Goal: Information Seeking & Learning: Check status

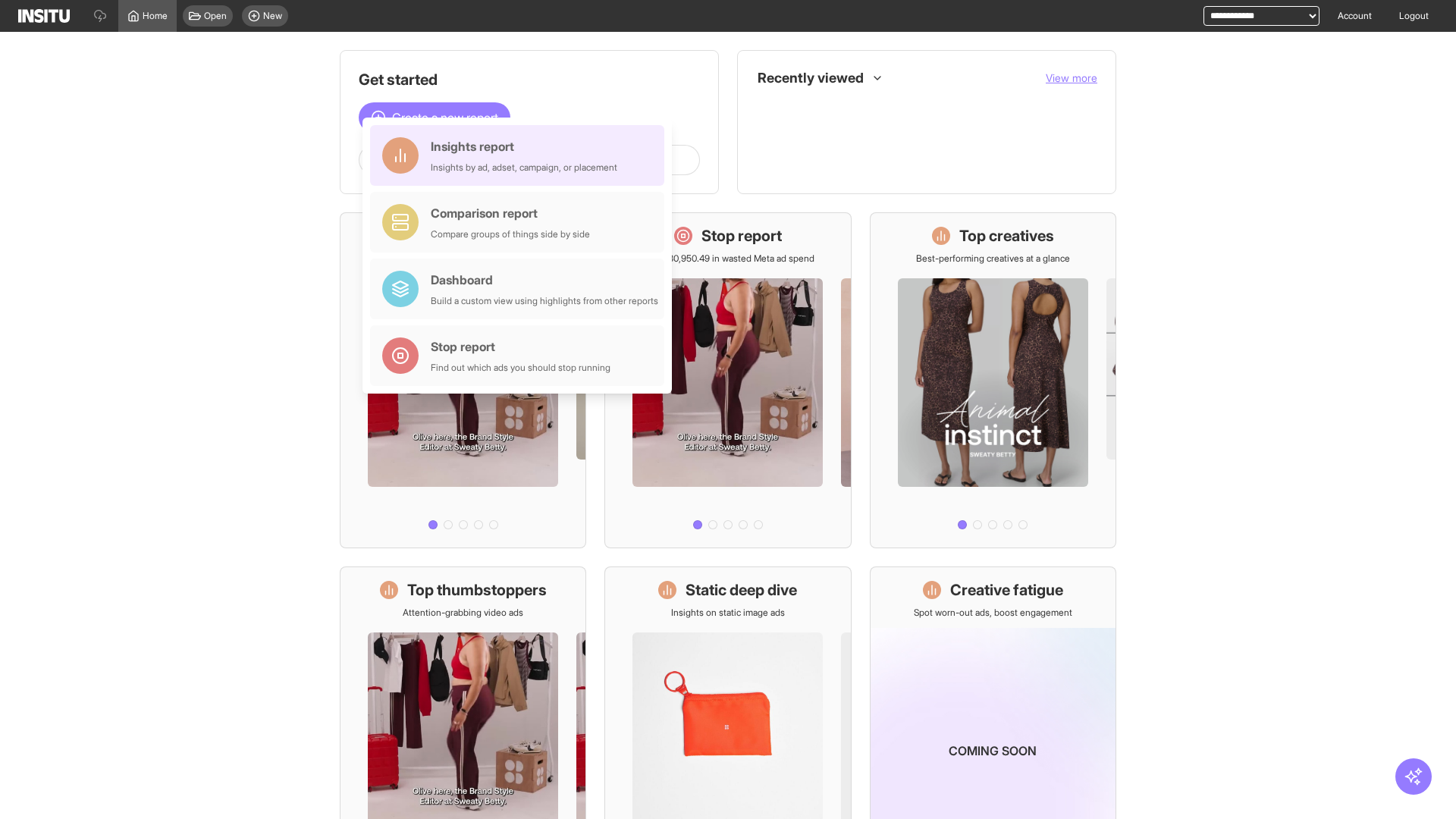
click at [521, 155] on div "Insights report Insights by ad, adset, campaign, or placement" at bounding box center [525, 155] width 187 height 36
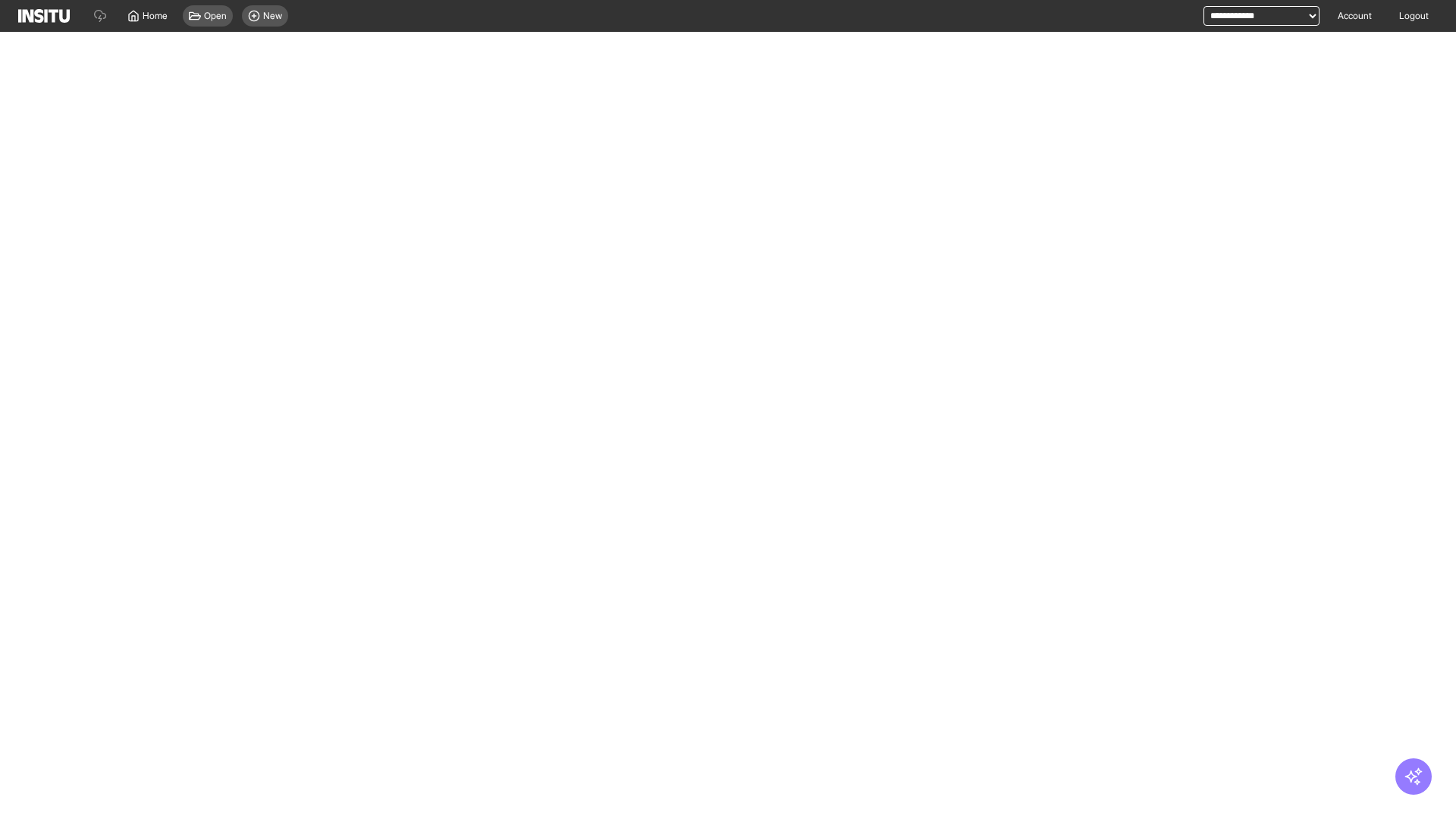
select select "**"
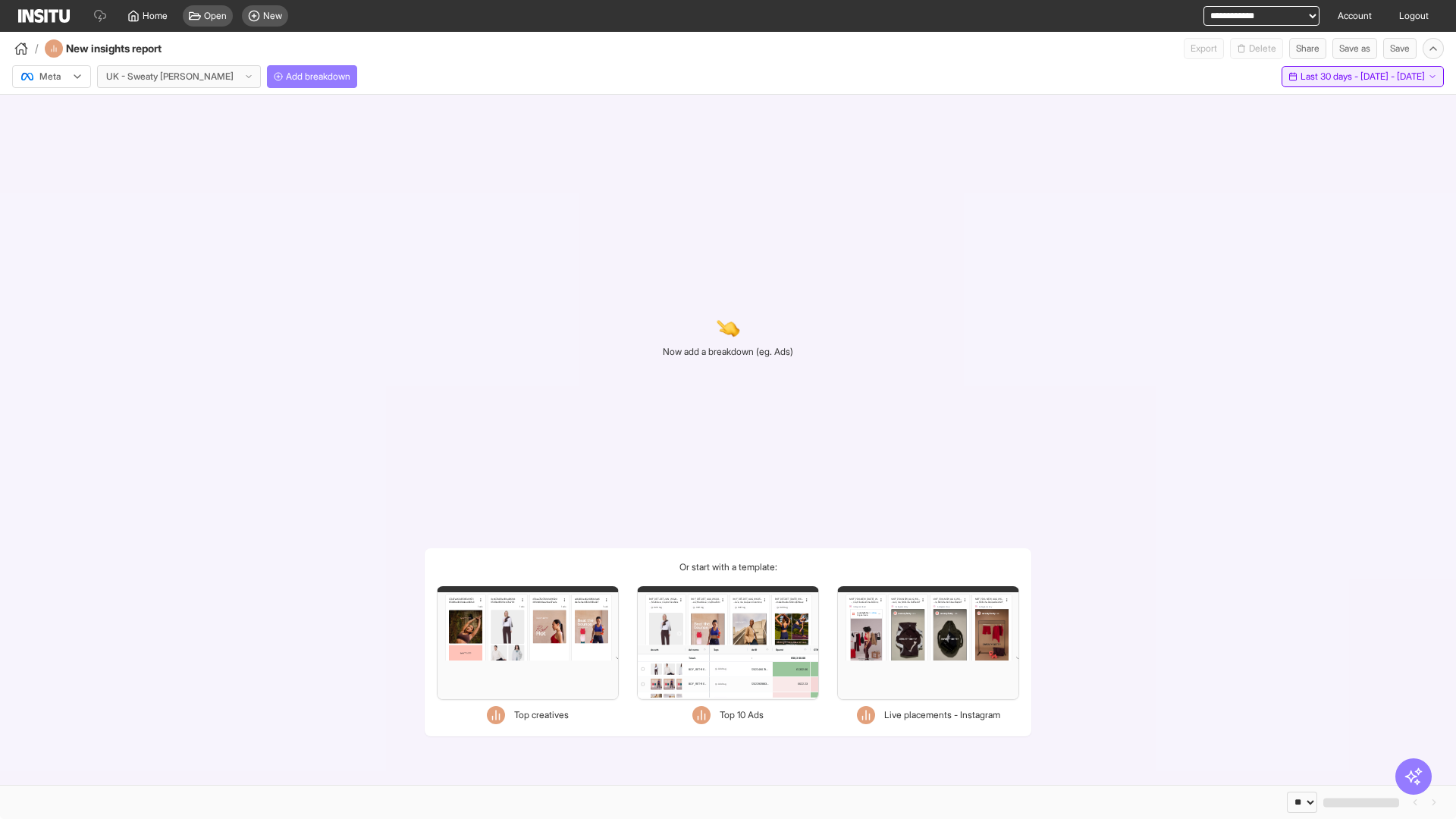
click at [1332, 77] on span "Last 30 days - [DATE] - [DATE]" at bounding box center [1363, 77] width 125 height 12
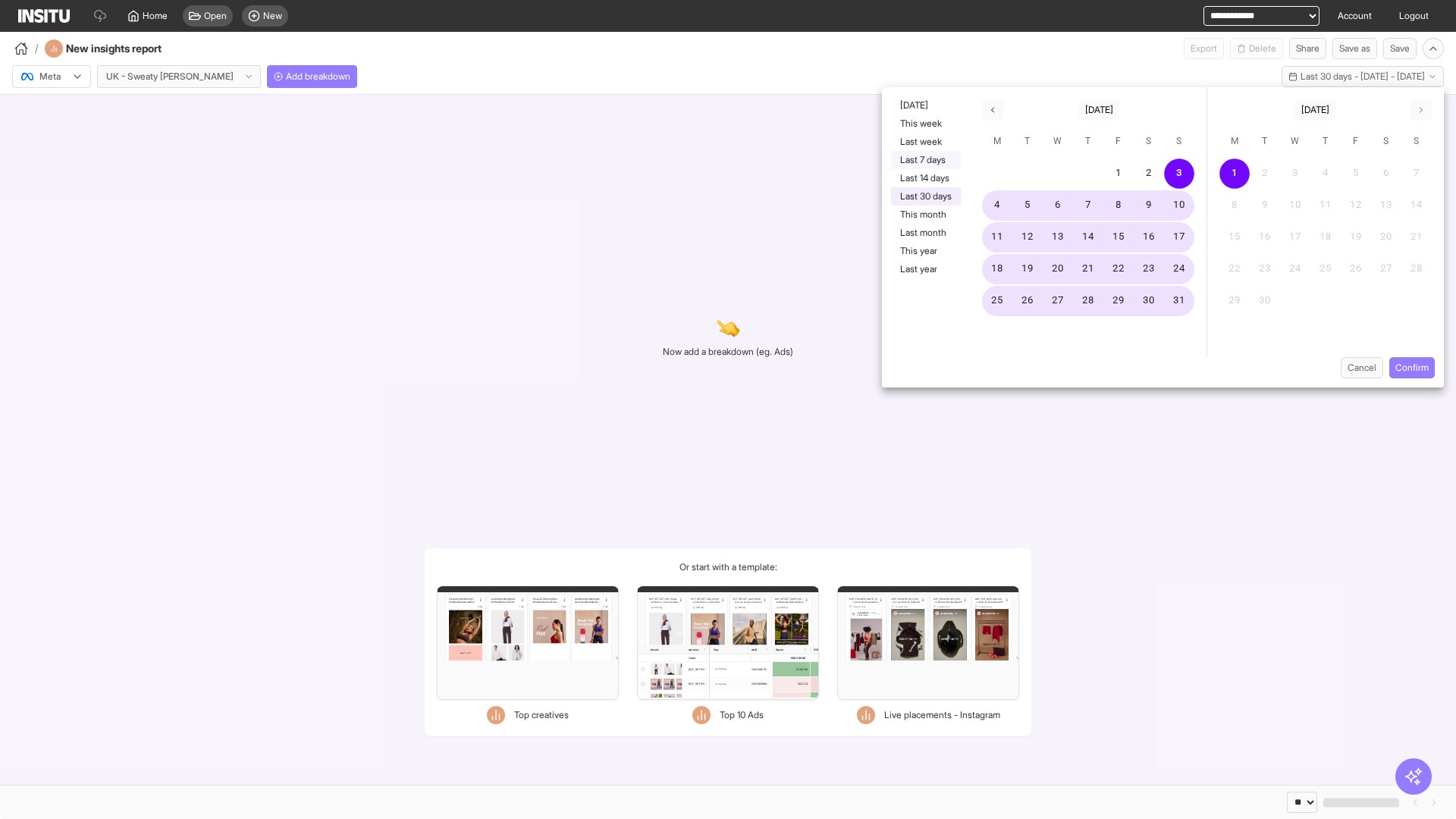
click at [924, 160] on button "Last 7 days" at bounding box center [925, 160] width 70 height 19
